Goal: Information Seeking & Learning: Learn about a topic

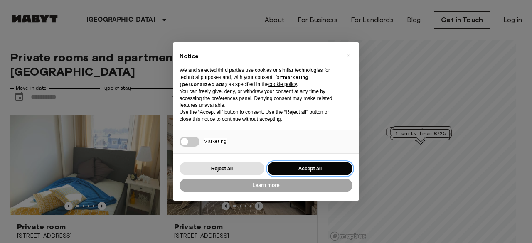
click at [303, 163] on button "Accept all" at bounding box center [310, 169] width 85 height 14
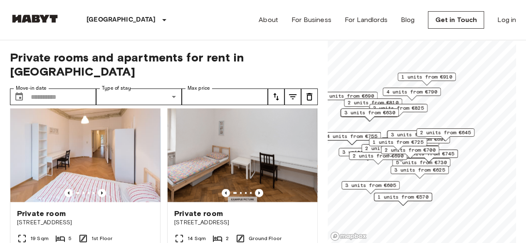
scroll to position [790, 0]
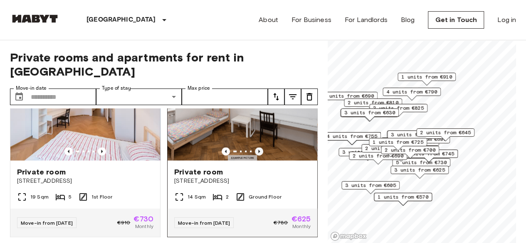
click at [255, 150] on icon "Previous image" at bounding box center [259, 151] width 8 height 8
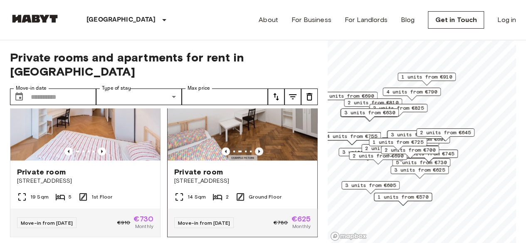
click at [256, 150] on icon "Previous image" at bounding box center [259, 151] width 8 height 8
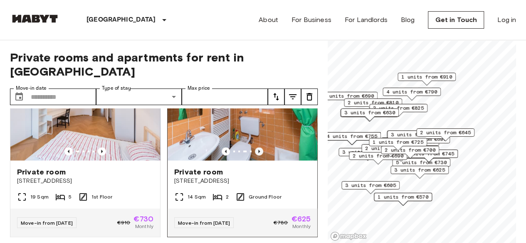
click at [256, 150] on icon "Previous image" at bounding box center [259, 151] width 8 height 8
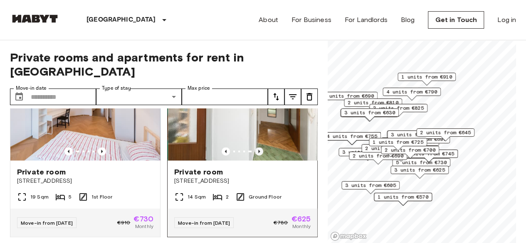
click at [256, 150] on icon "Previous image" at bounding box center [259, 151] width 8 height 8
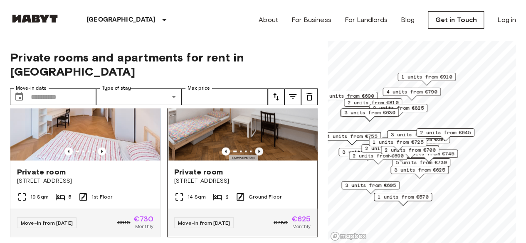
click at [256, 150] on icon "Previous image" at bounding box center [259, 151] width 8 height 8
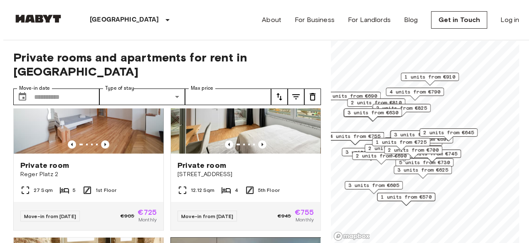
scroll to position [1289, 0]
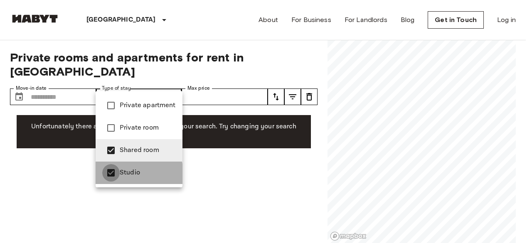
type input "**********"
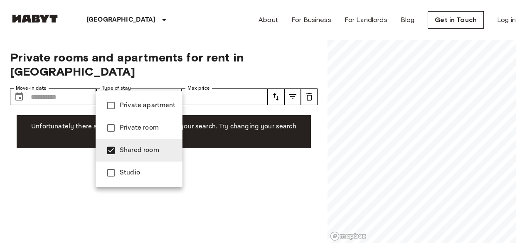
click at [224, 60] on div at bounding box center [266, 121] width 532 height 243
